Goal: Task Accomplishment & Management: Use online tool/utility

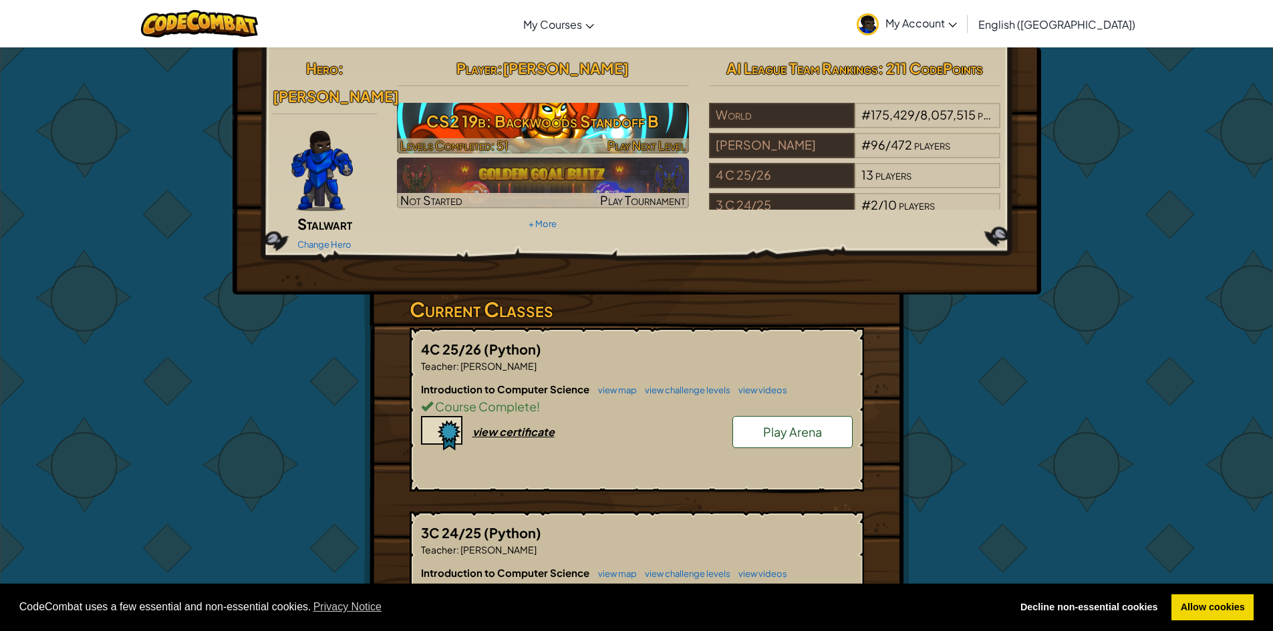
click at [502, 114] on h3 "CS2 19b: Backwoods Standoff B" at bounding box center [543, 121] width 292 height 30
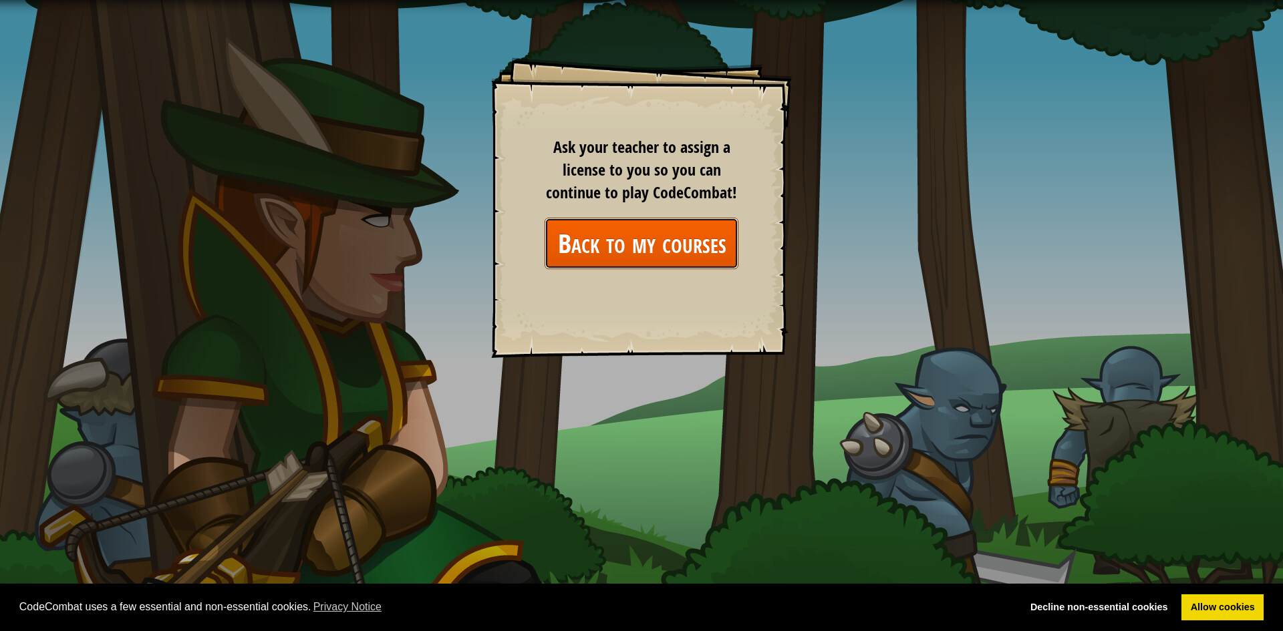
click at [657, 232] on link "Back to my courses" at bounding box center [642, 243] width 194 height 51
